Goal: Use online tool/utility

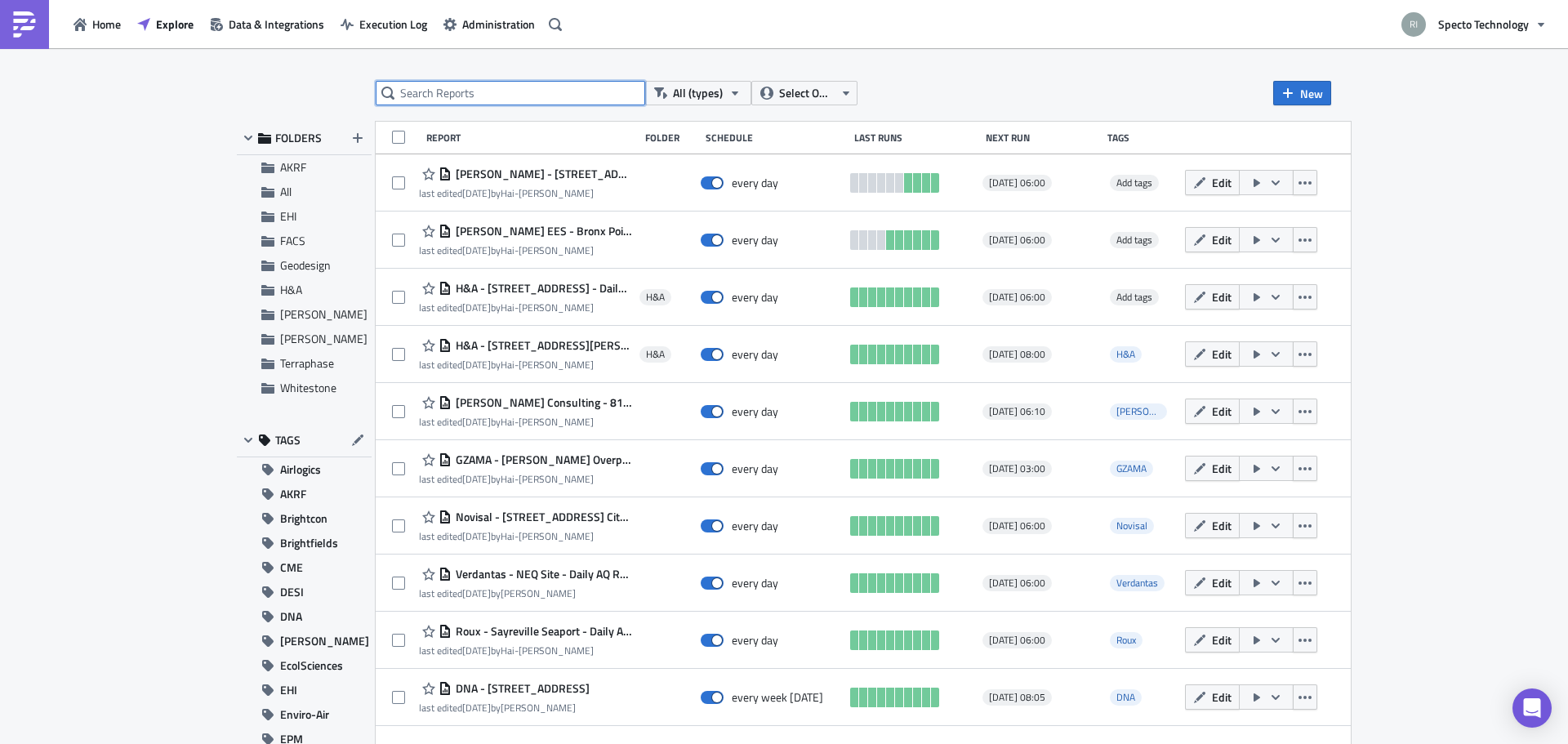
click at [445, 82] on input "text" at bounding box center [510, 93] width 269 height 25
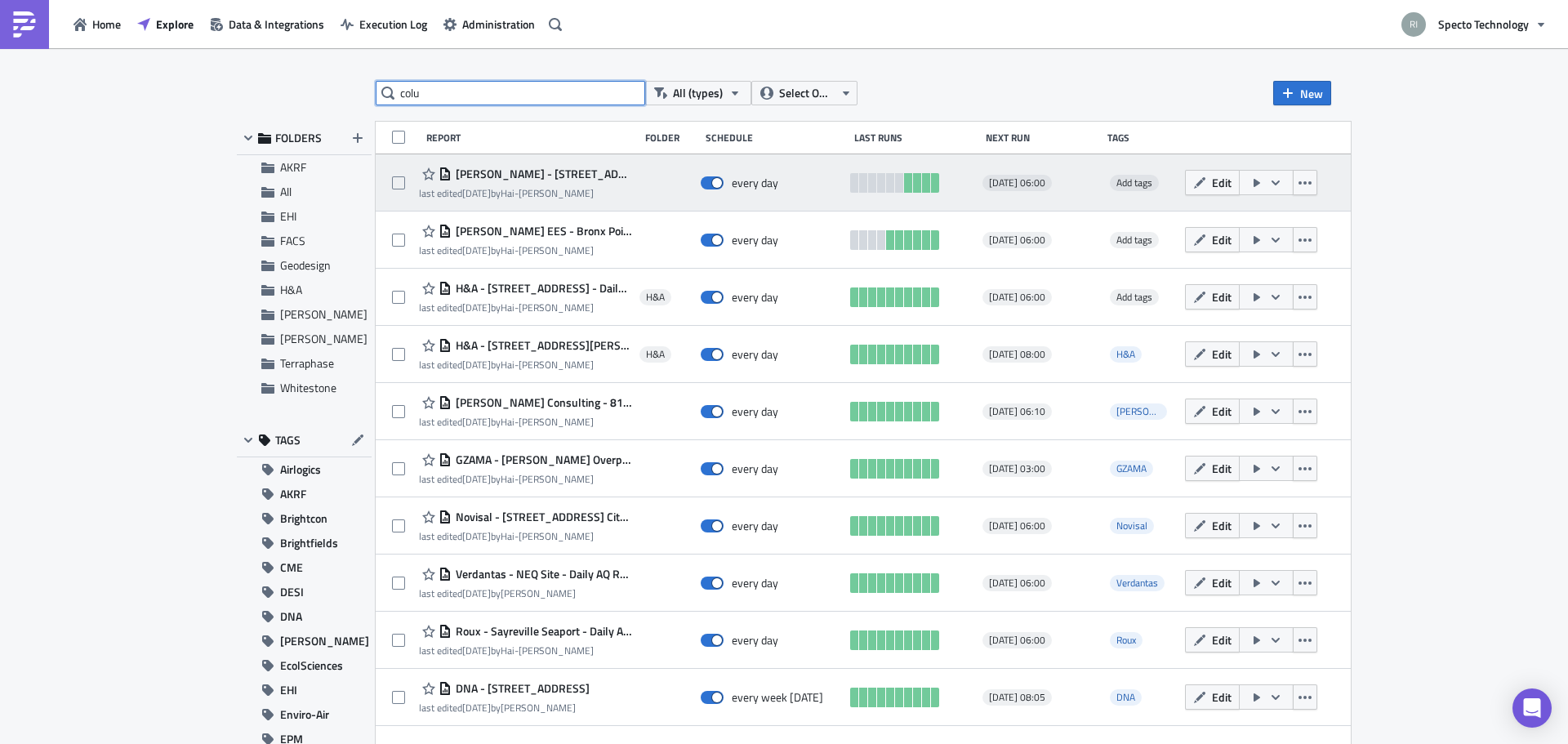
type input "colu"
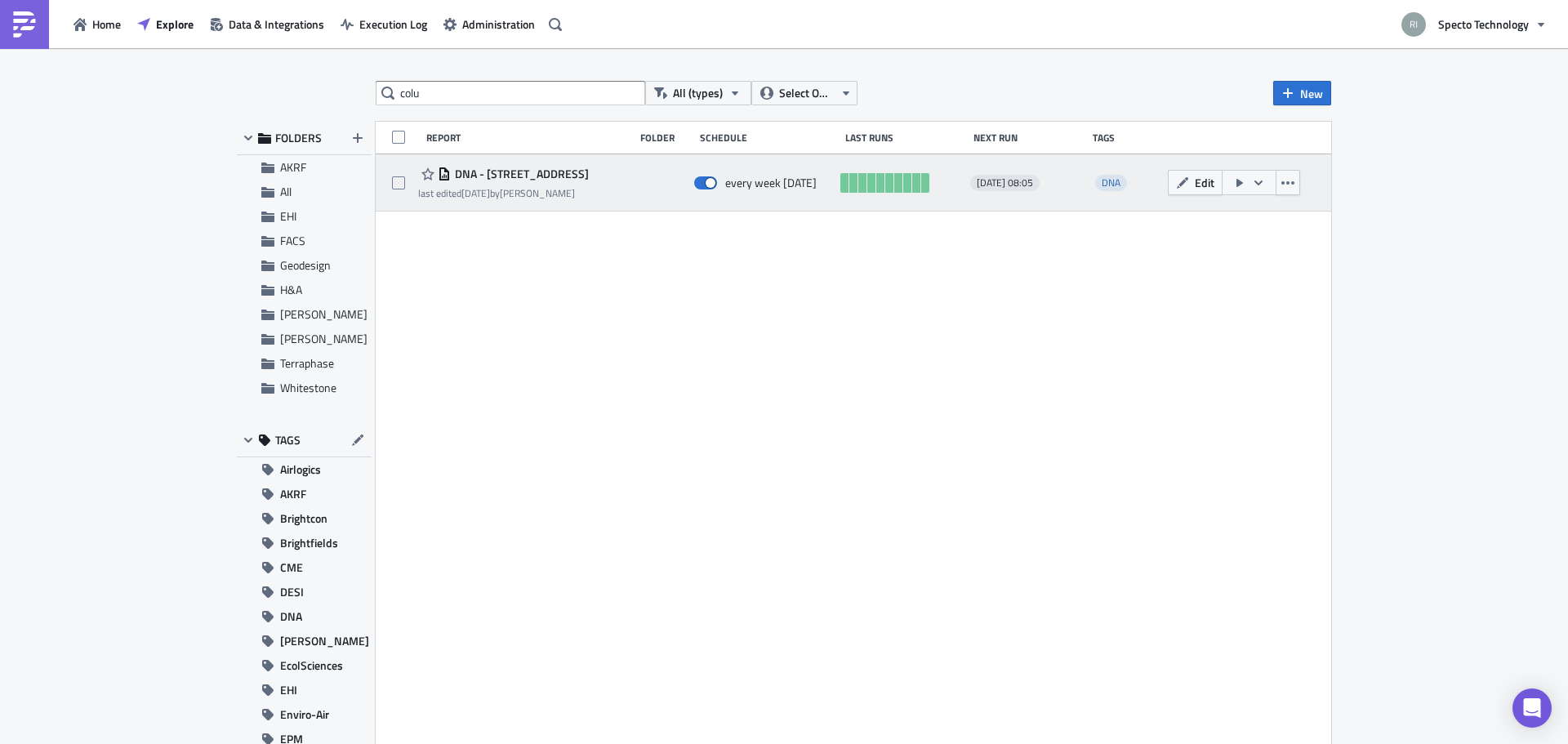
click at [1261, 187] on button "button" at bounding box center [1248, 182] width 54 height 26
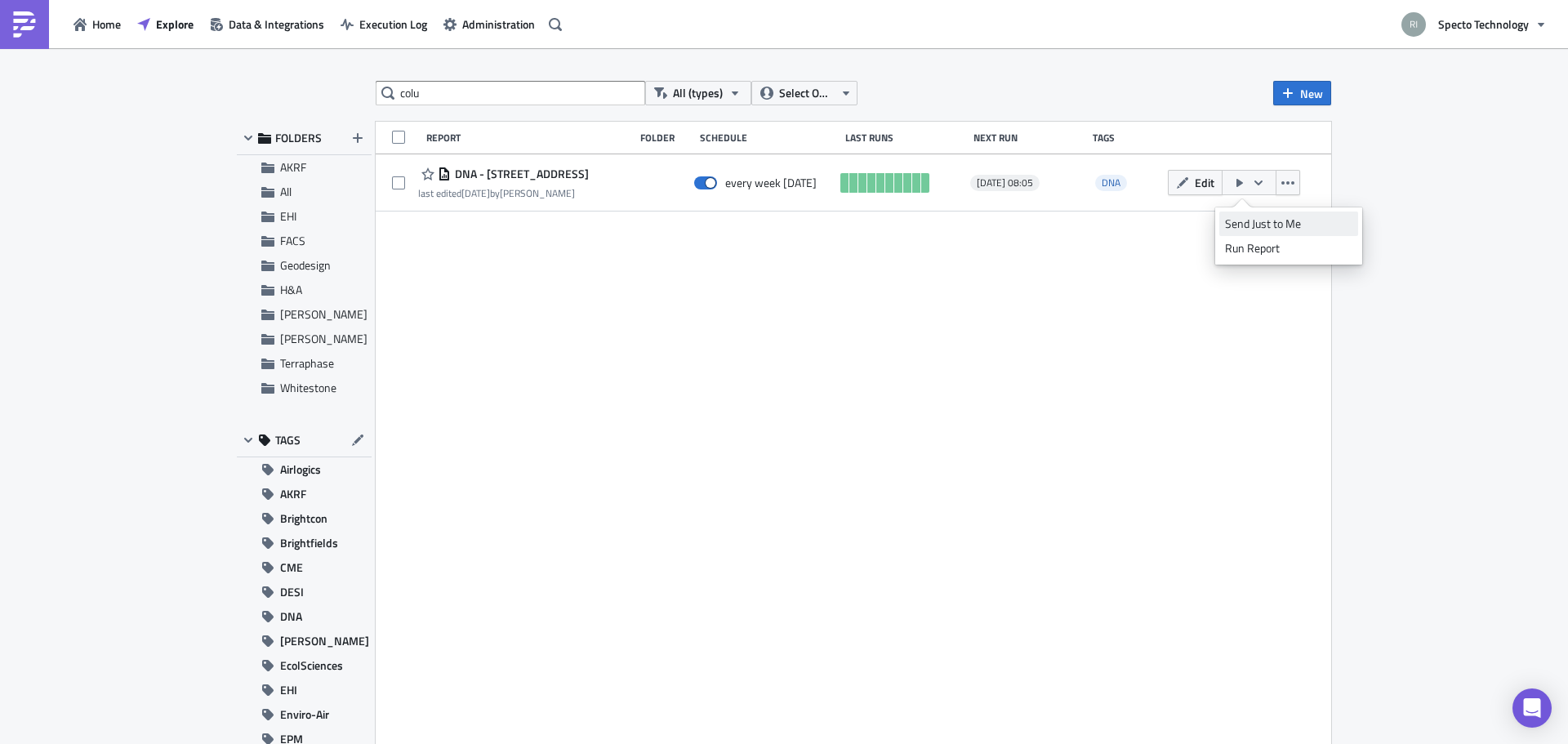
click at [1264, 220] on div "Send Just to Me" at bounding box center [1288, 223] width 128 height 16
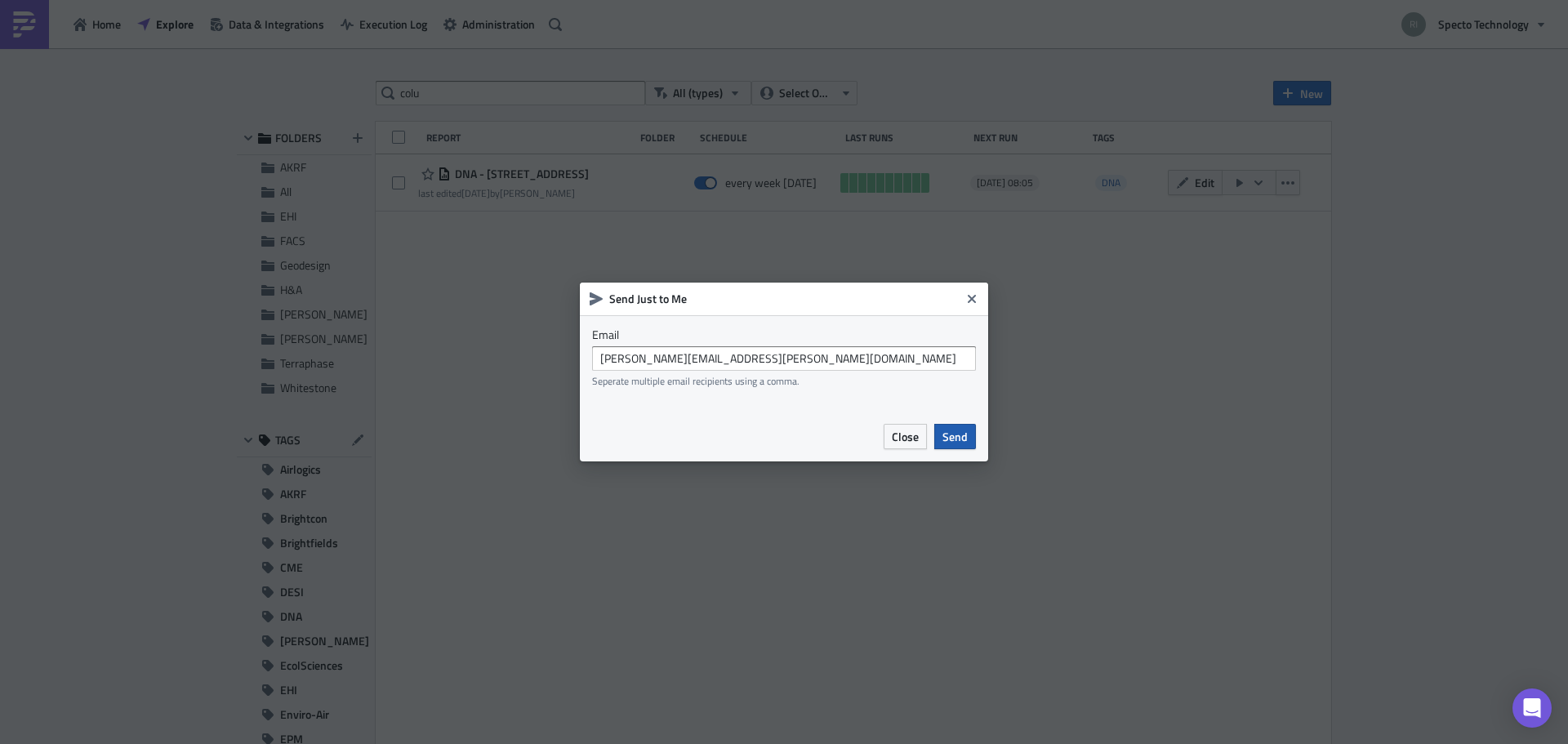
click at [946, 435] on span "Send" at bounding box center [955, 436] width 26 height 17
